Goal: Information Seeking & Learning: Learn about a topic

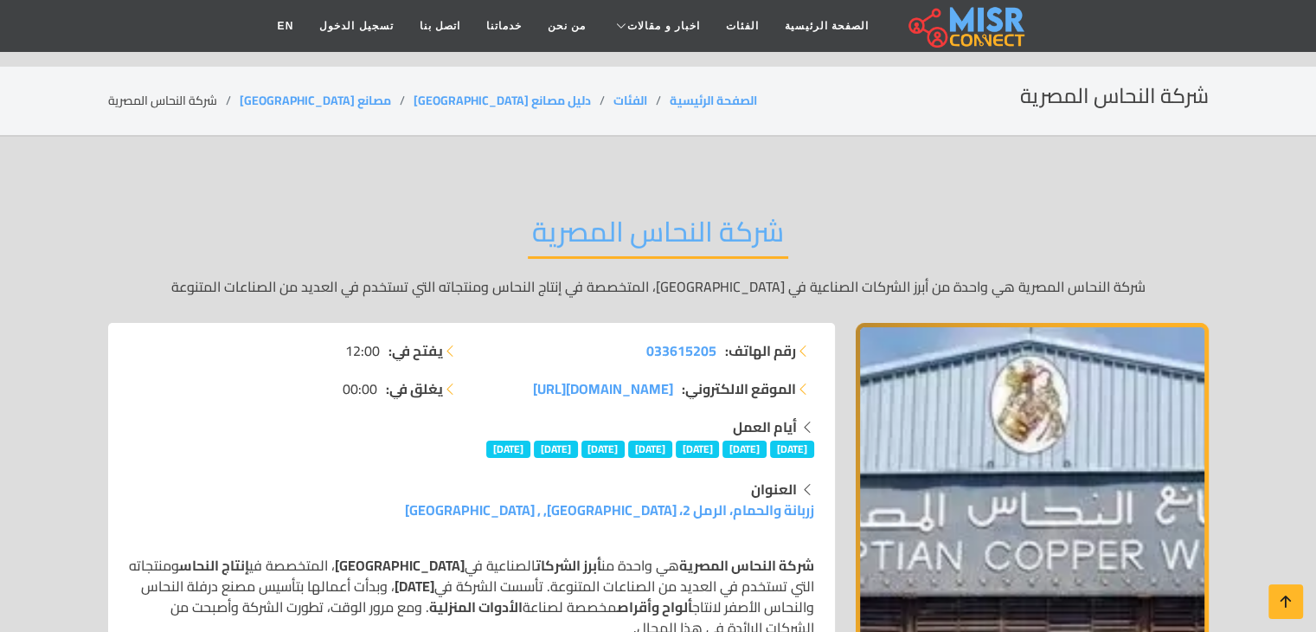
scroll to position [236, 0]
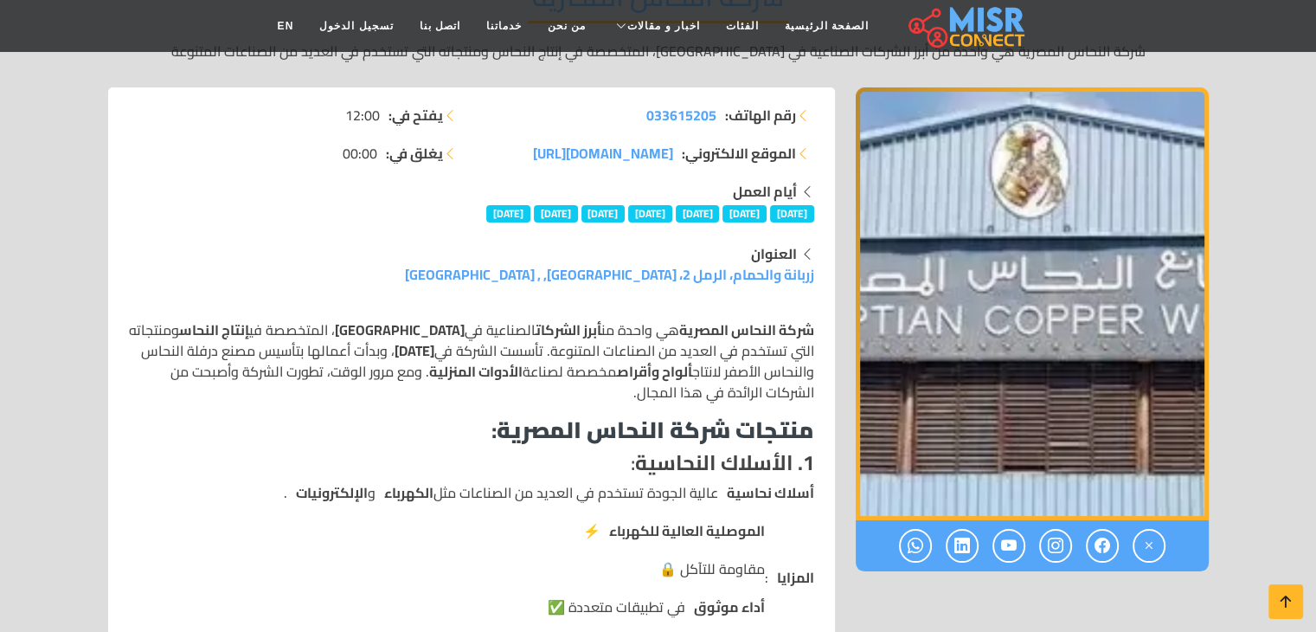
click at [713, 371] on p "شركة النحاس المصرية هي واحدة من أبرز الشركات الصناعية في [GEOGRAPHIC_DATA] ، ال…" at bounding box center [471, 360] width 685 height 83
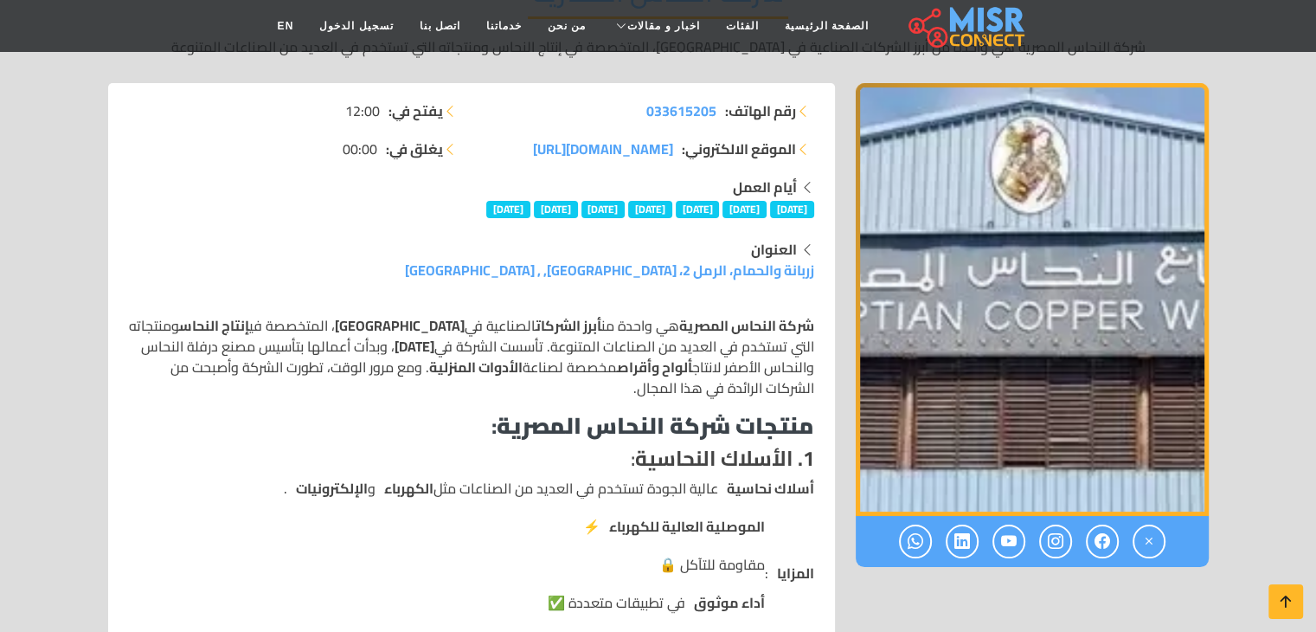
scroll to position [260, 0]
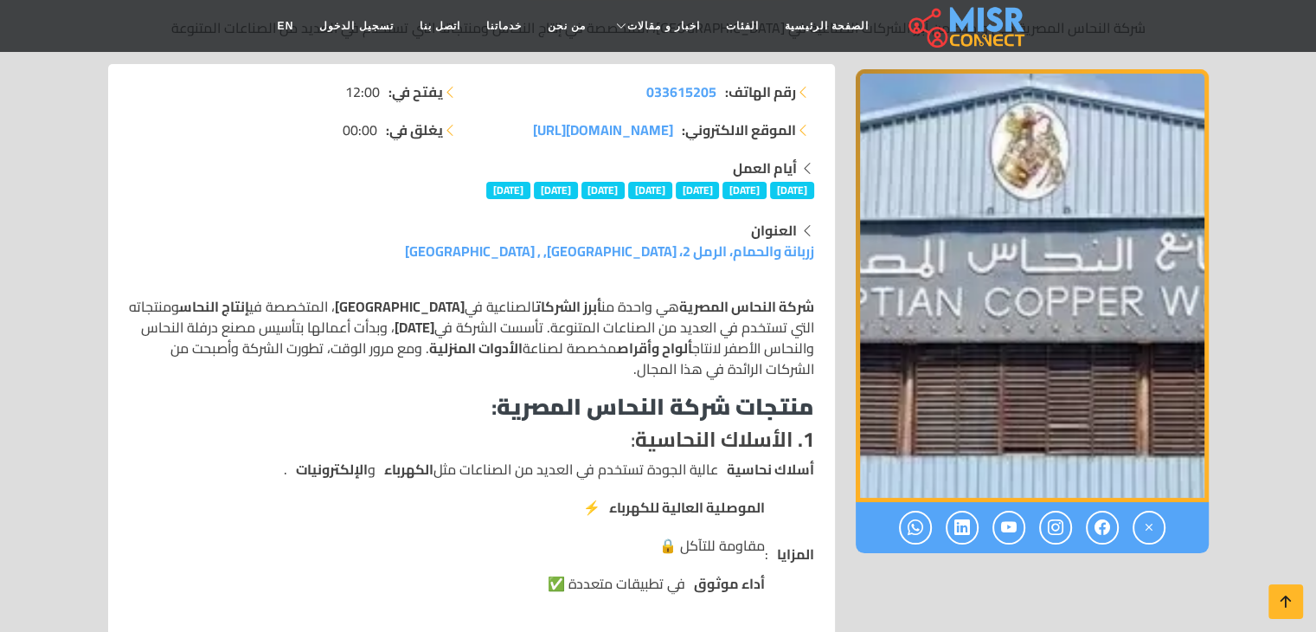
click at [560, 343] on p "شركة النحاس المصرية هي واحدة من أبرز الشركات الصناعية في [GEOGRAPHIC_DATA] ، ال…" at bounding box center [471, 337] width 685 height 83
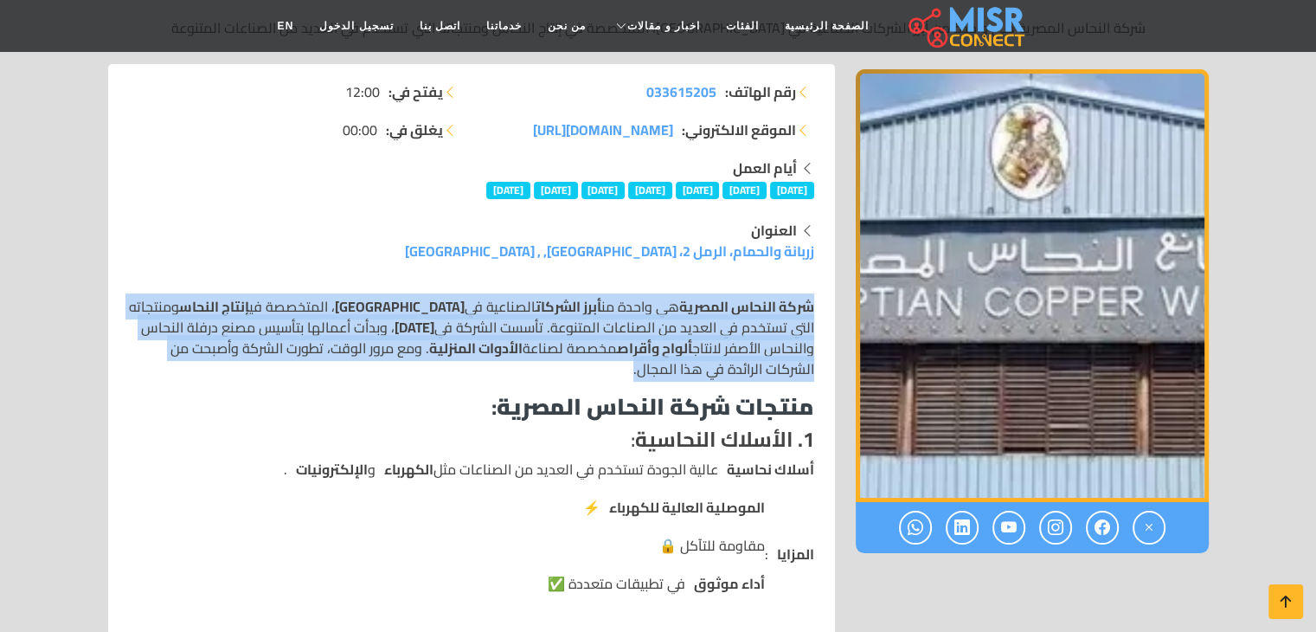
click at [560, 343] on p "شركة النحاس المصرية هي واحدة من أبرز الشركات الصناعية في [GEOGRAPHIC_DATA] ، ال…" at bounding box center [471, 337] width 685 height 83
click at [473, 369] on p "شركة النحاس المصرية هي واحدة من أبرز الشركات الصناعية في [GEOGRAPHIC_DATA] ، ال…" at bounding box center [471, 337] width 685 height 83
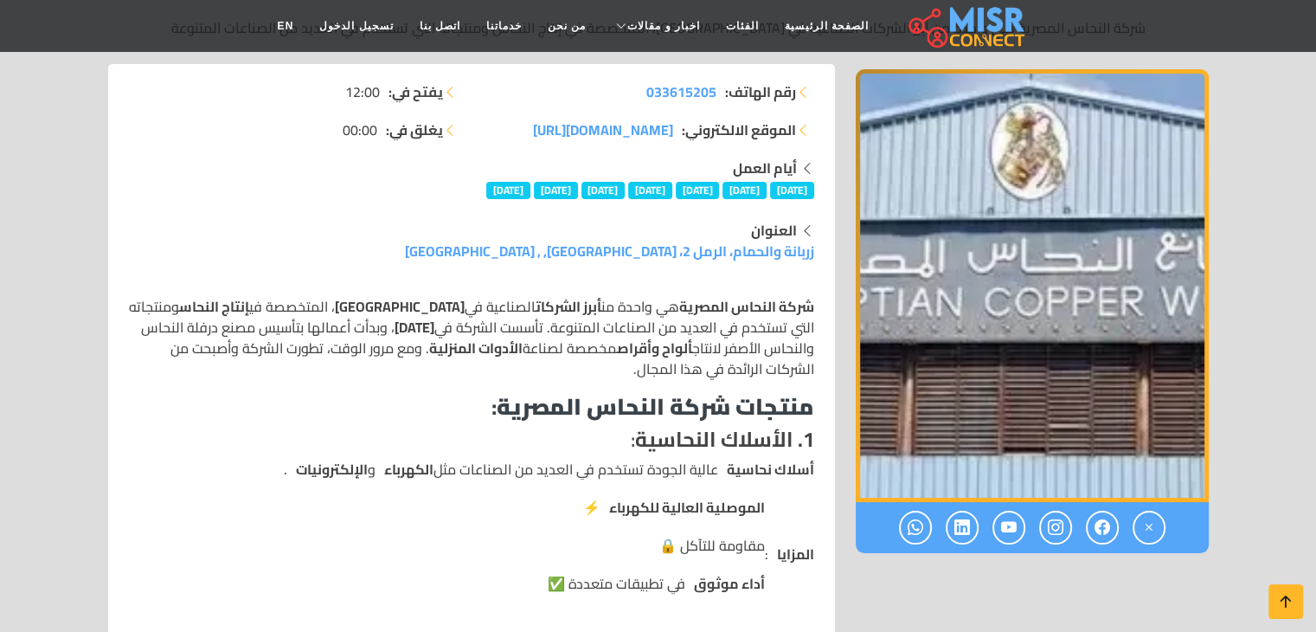
click at [512, 336] on p "شركة النحاس المصرية هي واحدة من أبرز الشركات الصناعية في [GEOGRAPHIC_DATA] ، ال…" at bounding box center [471, 337] width 685 height 83
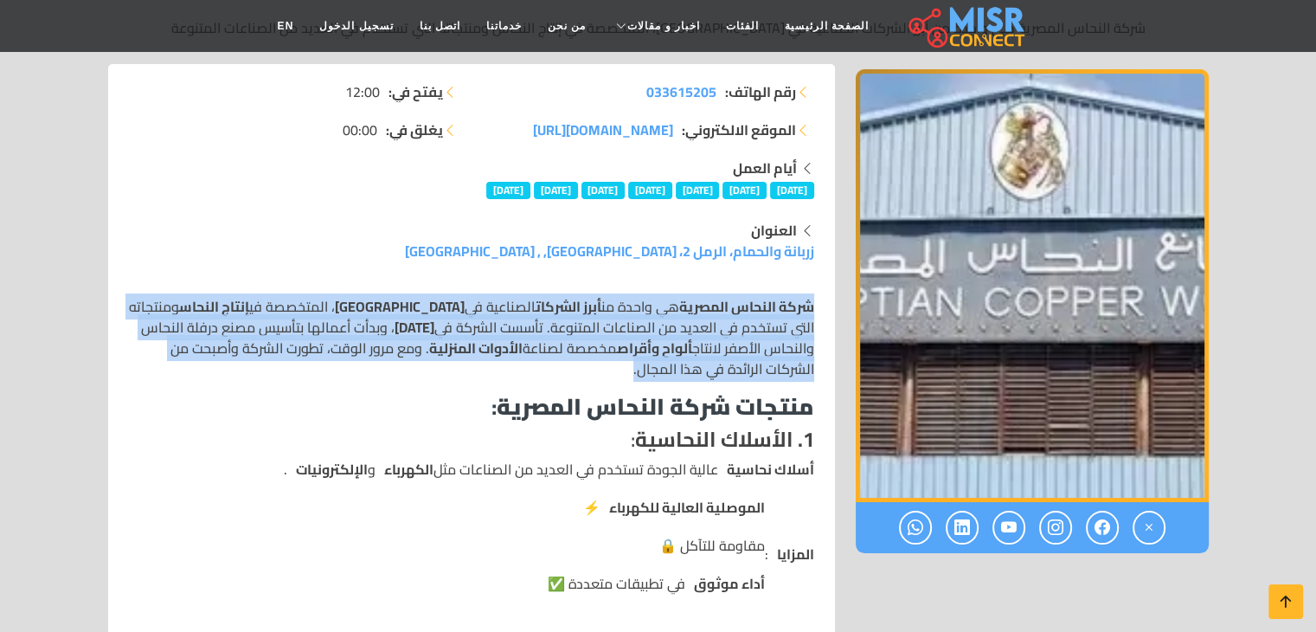
click at [512, 336] on p "شركة النحاس المصرية هي واحدة من أبرز الشركات الصناعية في [GEOGRAPHIC_DATA] ، ال…" at bounding box center [471, 337] width 685 height 83
click at [453, 375] on p "شركة النحاس المصرية هي واحدة من أبرز الشركات الصناعية في [GEOGRAPHIC_DATA] ، ال…" at bounding box center [471, 337] width 685 height 83
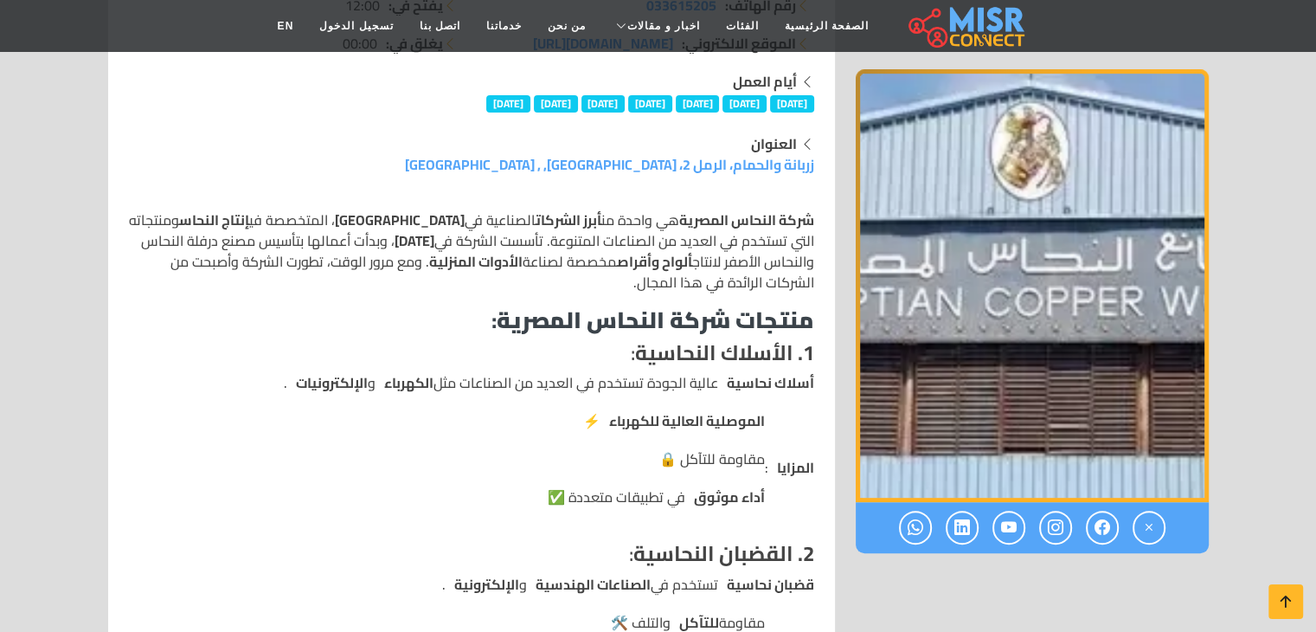
scroll to position [519, 0]
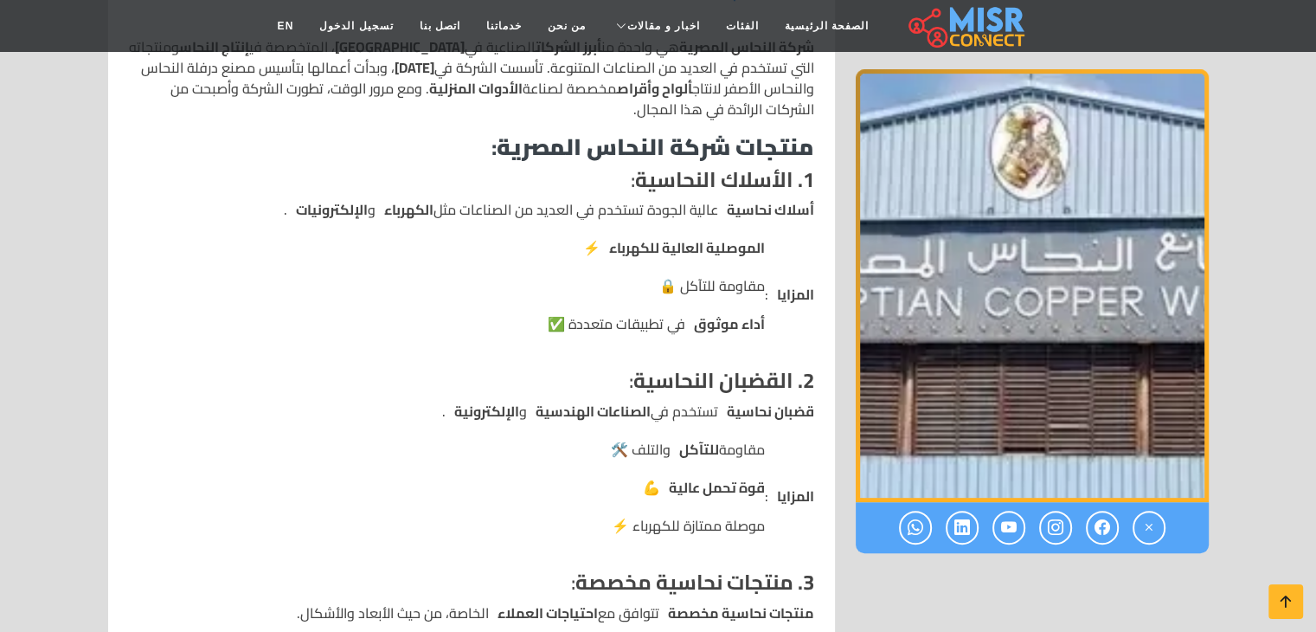
click at [503, 250] on li "المزايا : الموصلية العالية للكهرباء ⚡ مقاومة للتآكل 🔒 أداء موثوق في تطبيقات متع…" at bounding box center [471, 294] width 685 height 114
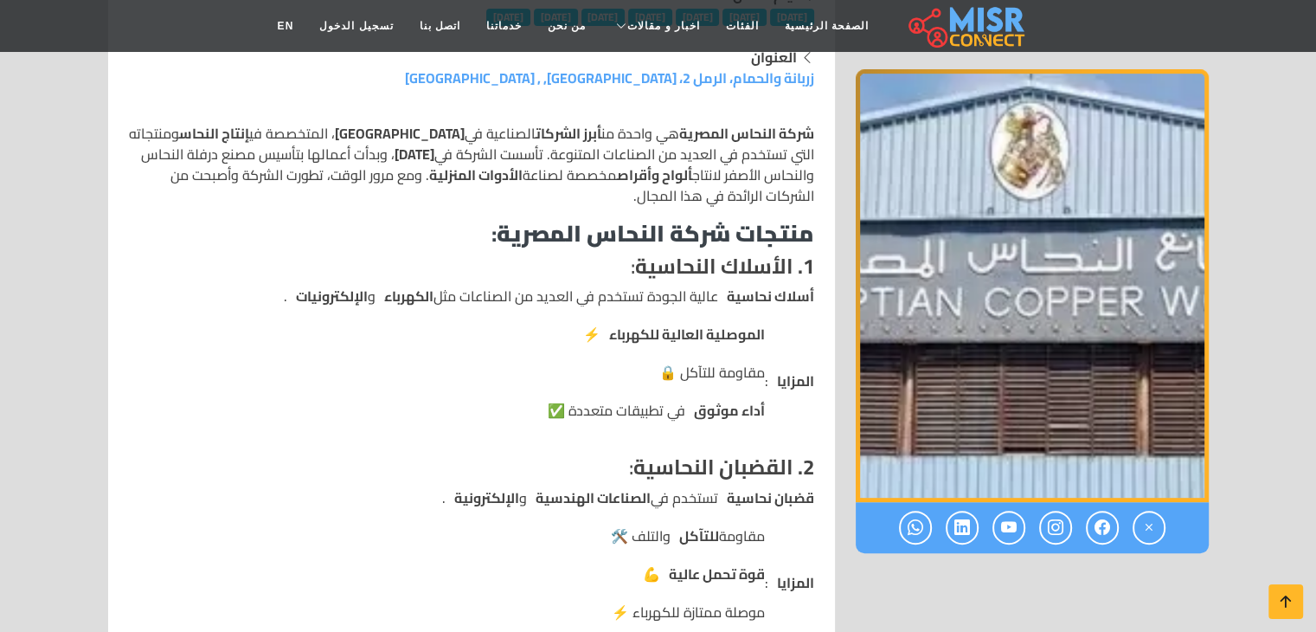
scroll to position [87, 0]
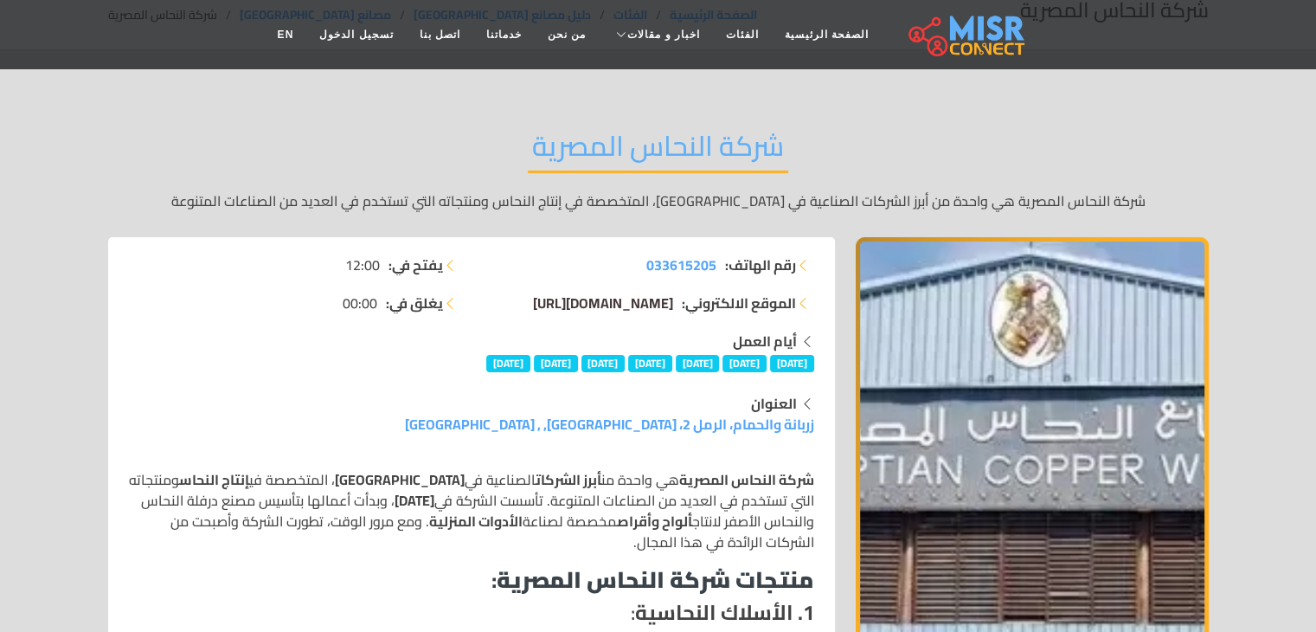
click at [612, 304] on span "[DOMAIN_NAME][URL]" at bounding box center [603, 303] width 140 height 26
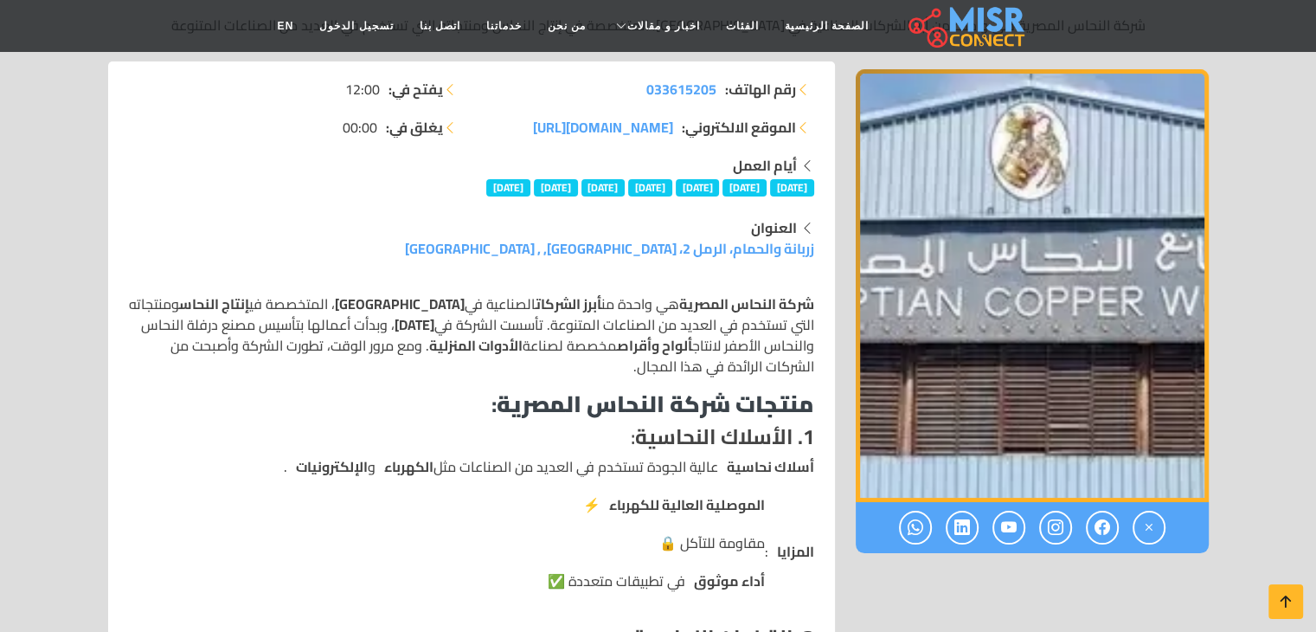
scroll to position [260, 0]
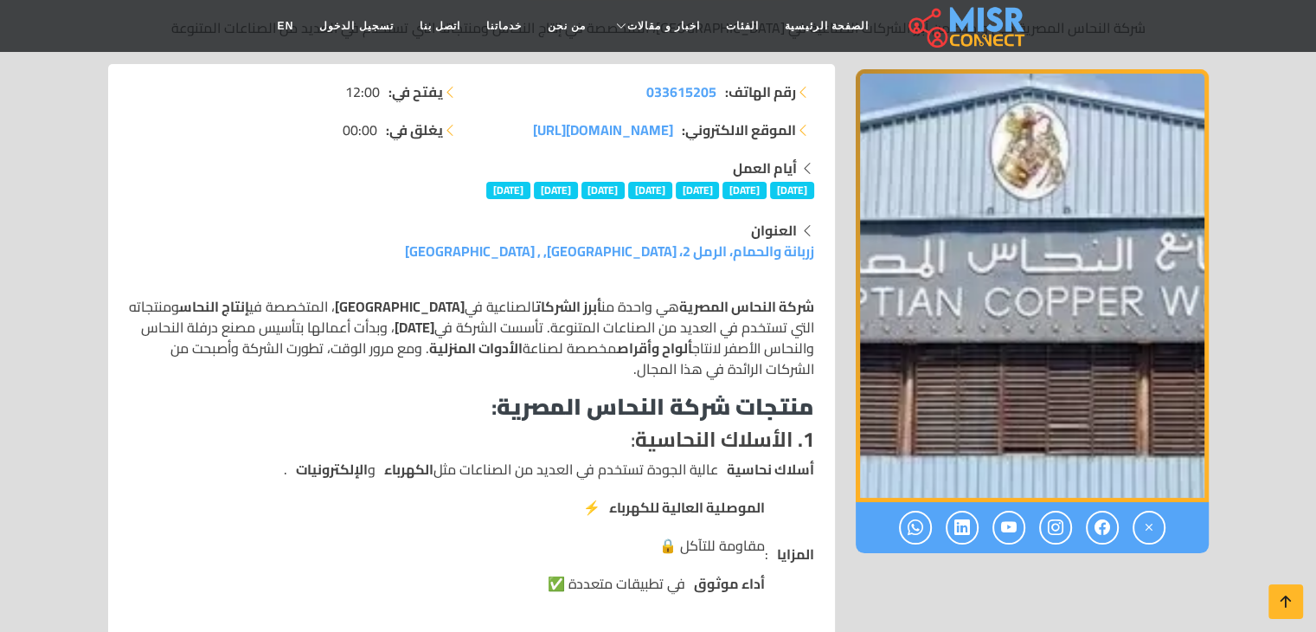
click at [502, 343] on p "شركة النحاس المصرية هي واحدة من أبرز الشركات الصناعية في [GEOGRAPHIC_DATA] ، ال…" at bounding box center [471, 337] width 685 height 83
